Goal: Transaction & Acquisition: Book appointment/travel/reservation

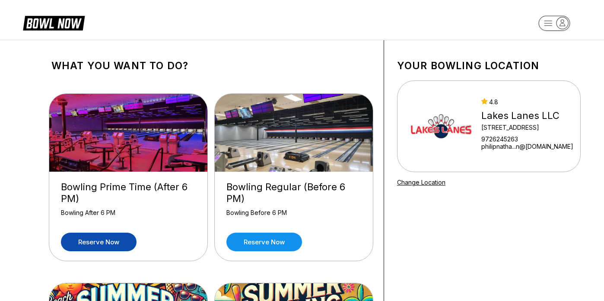
click at [84, 241] on link "Reserve now" at bounding box center [99, 242] width 76 height 19
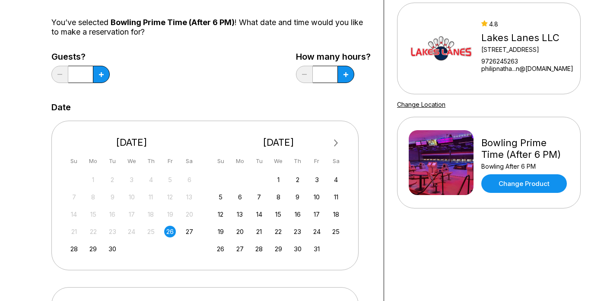
scroll to position [83, 0]
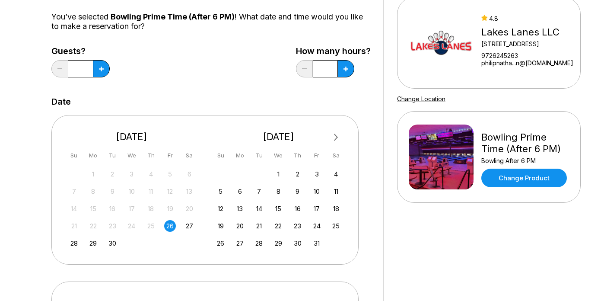
click at [173, 226] on div "26" at bounding box center [170, 226] width 12 height 12
click at [91, 68] on input "*" at bounding box center [80, 68] width 25 height 17
click at [99, 70] on button at bounding box center [101, 68] width 17 height 17
click at [99, 70] on icon at bounding box center [101, 69] width 5 height 5
type input "*"
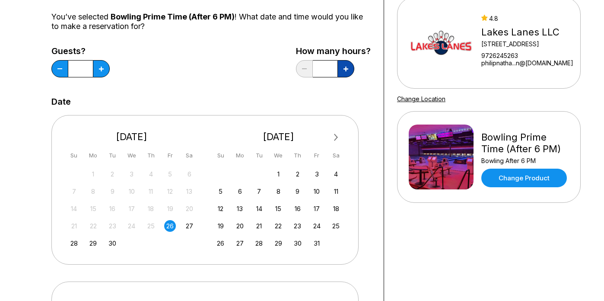
click at [348, 70] on icon at bounding box center [346, 69] width 5 height 5
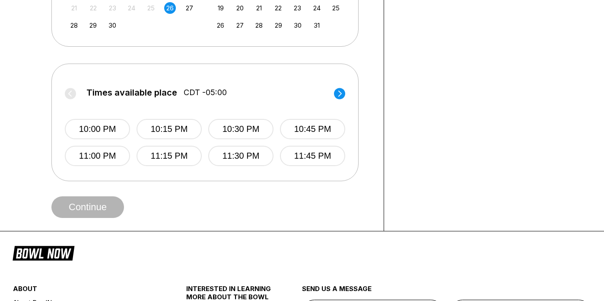
scroll to position [296, 0]
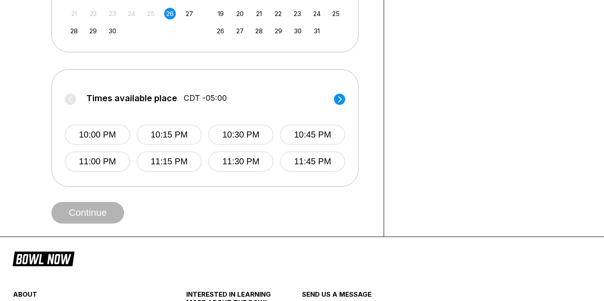
click at [339, 98] on circle at bounding box center [339, 98] width 11 height 11
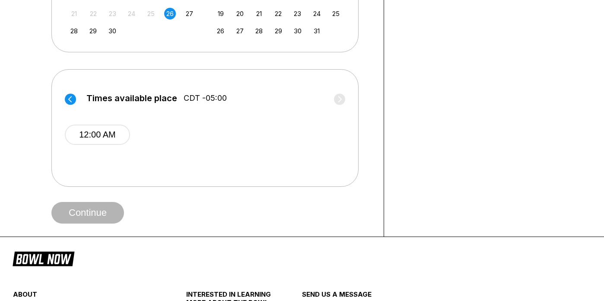
click at [67, 99] on circle at bounding box center [70, 98] width 11 height 11
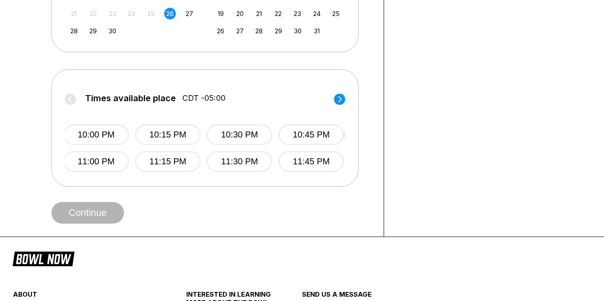
click at [67, 99] on label "Times available place CDT -05:00" at bounding box center [204, 100] width 281 height 14
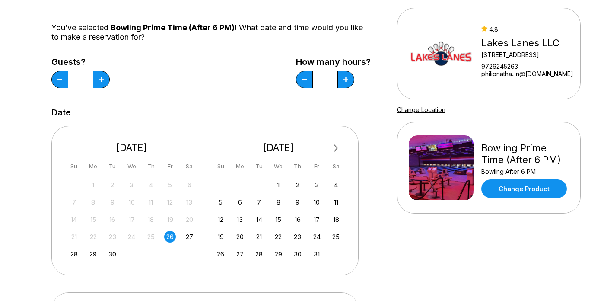
scroll to position [67, 0]
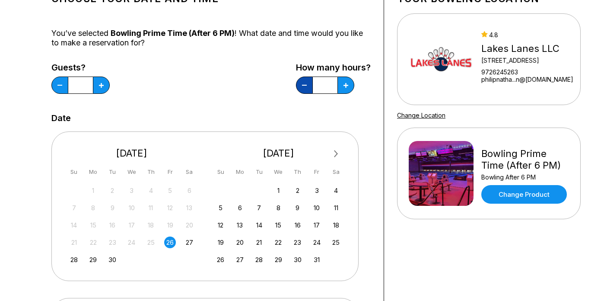
click at [307, 86] on icon at bounding box center [304, 85] width 5 height 1
click at [306, 86] on icon at bounding box center [304, 85] width 5 height 1
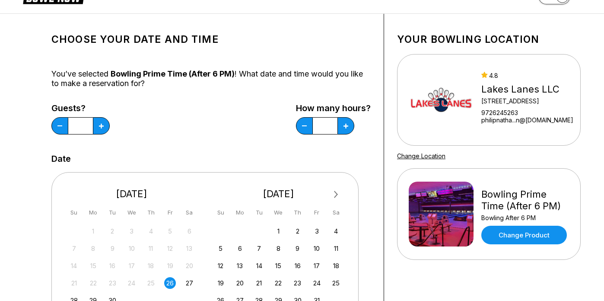
scroll to position [48, 0]
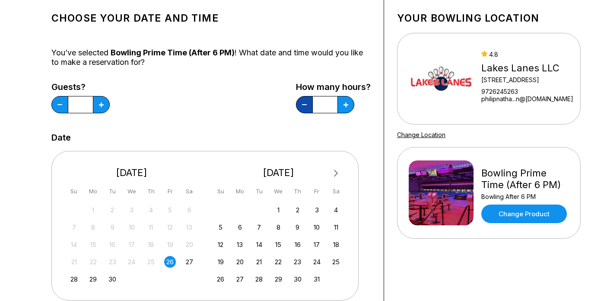
click at [307, 109] on button at bounding box center [304, 104] width 17 height 17
type input "*"
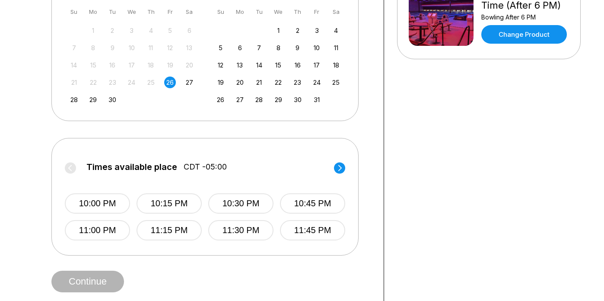
scroll to position [179, 0]
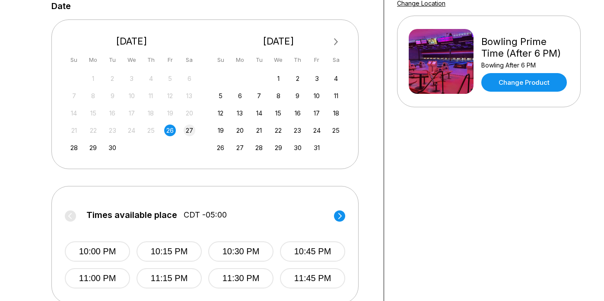
click at [186, 129] on div "27" at bounding box center [190, 131] width 12 height 12
click at [169, 128] on div "26" at bounding box center [170, 131] width 12 height 12
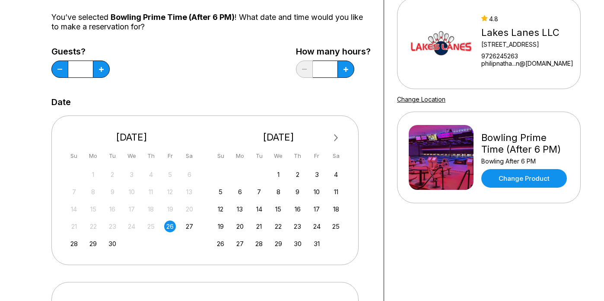
scroll to position [0, 0]
